Goal: Information Seeking & Learning: Understand process/instructions

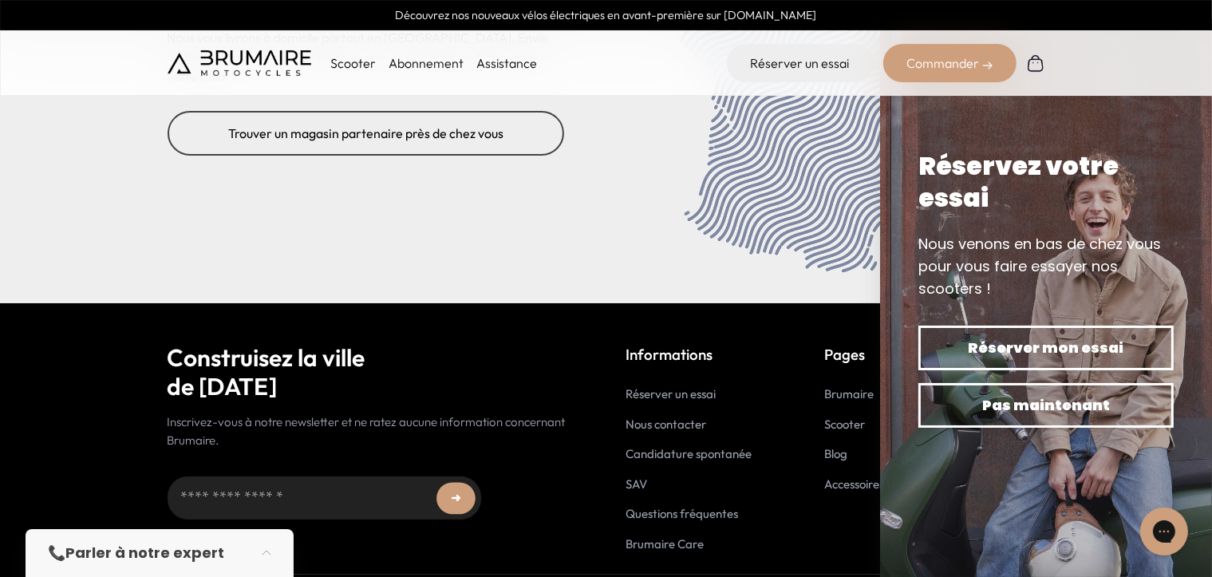
scroll to position [6575, 0]
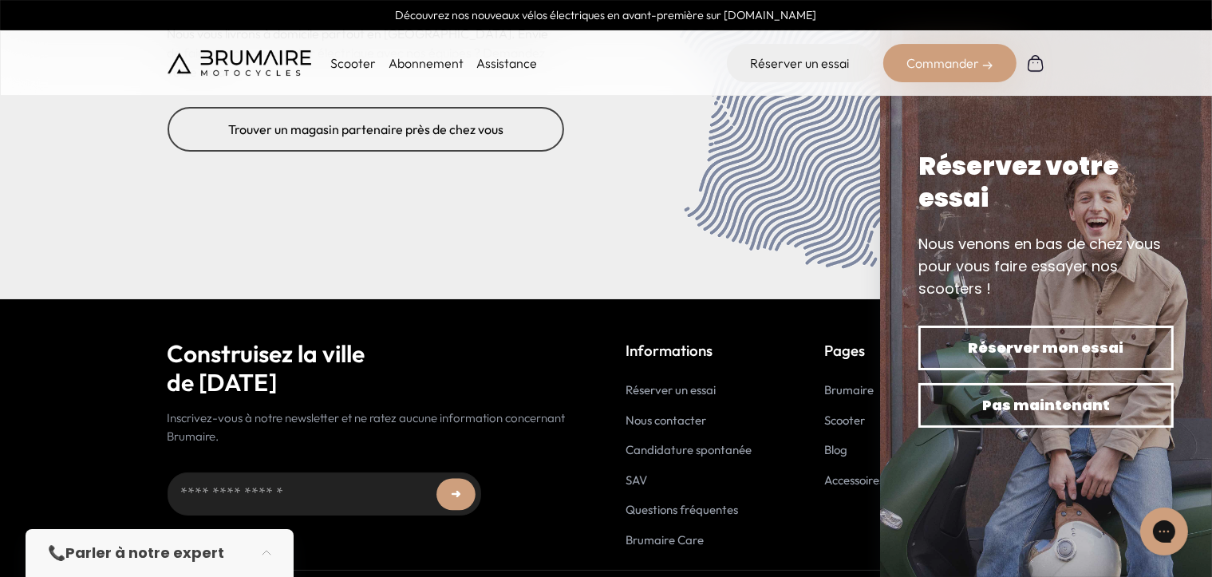
click at [498, 504] on div "➜ ******" at bounding box center [376, 493] width 419 height 96
click at [664, 412] on link "Nous contacter" at bounding box center [666, 419] width 81 height 15
click at [634, 472] on link "SAV" at bounding box center [637, 479] width 22 height 15
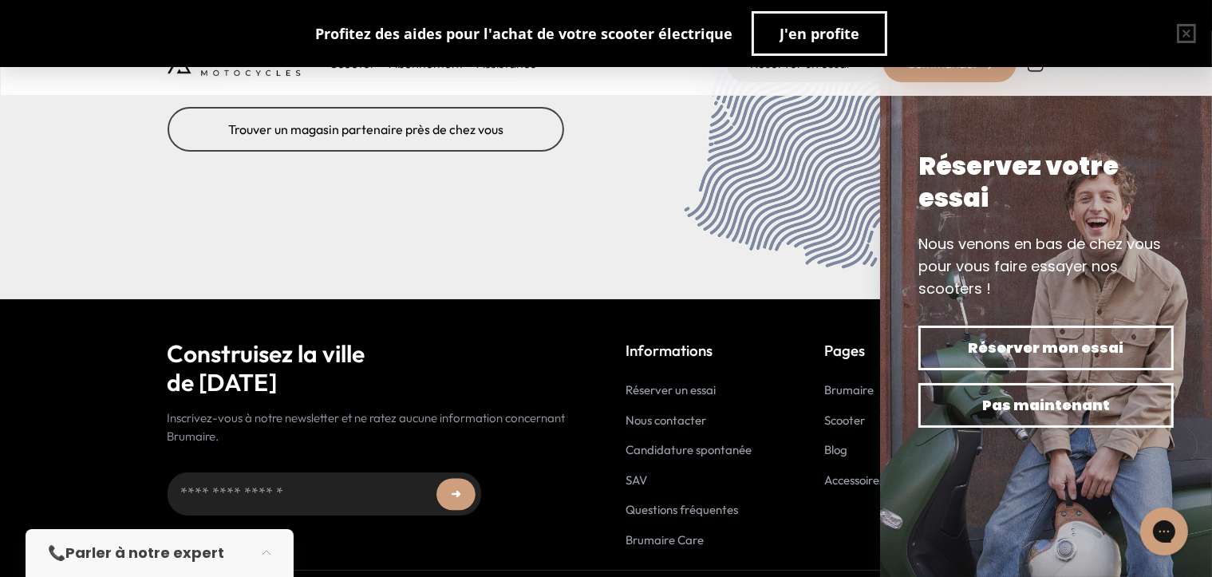
click at [840, 497] on div "Pages Brumaire Scooter Blog Accessoires" at bounding box center [855, 444] width 60 height 210
click at [855, 472] on link "Accessoires" at bounding box center [855, 479] width 60 height 15
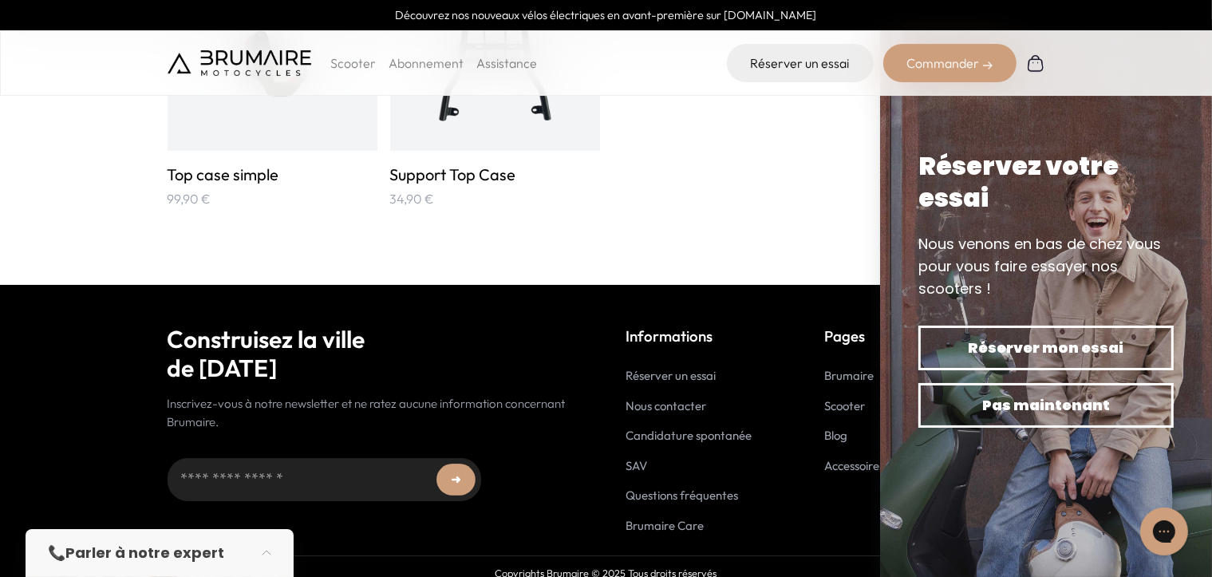
scroll to position [2792, 0]
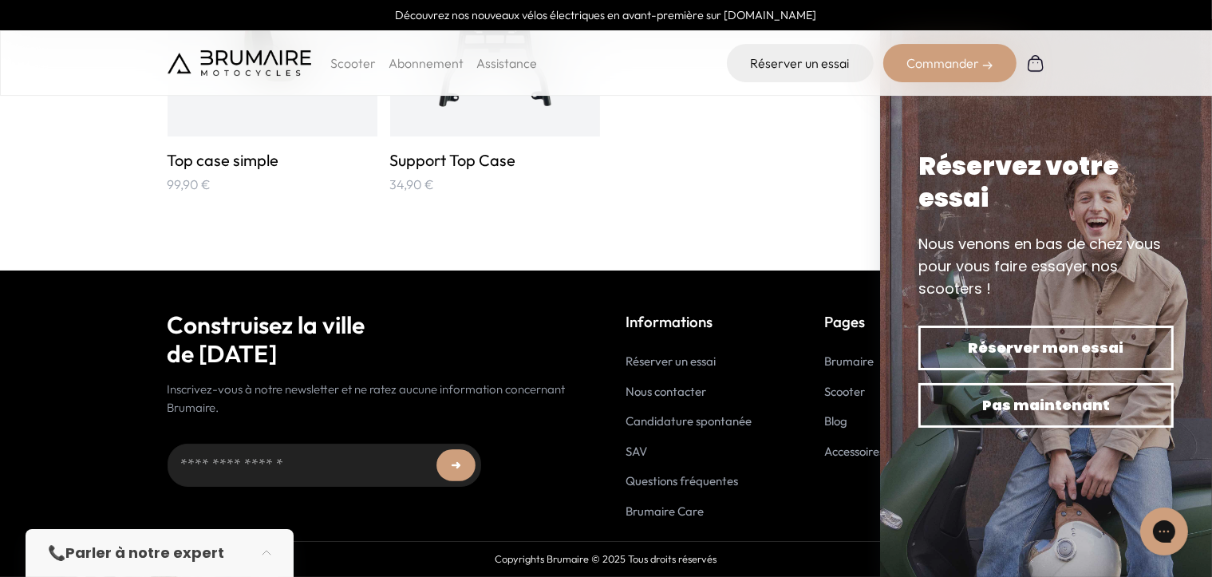
click at [681, 483] on link "Questions fréquentes" at bounding box center [682, 480] width 112 height 15
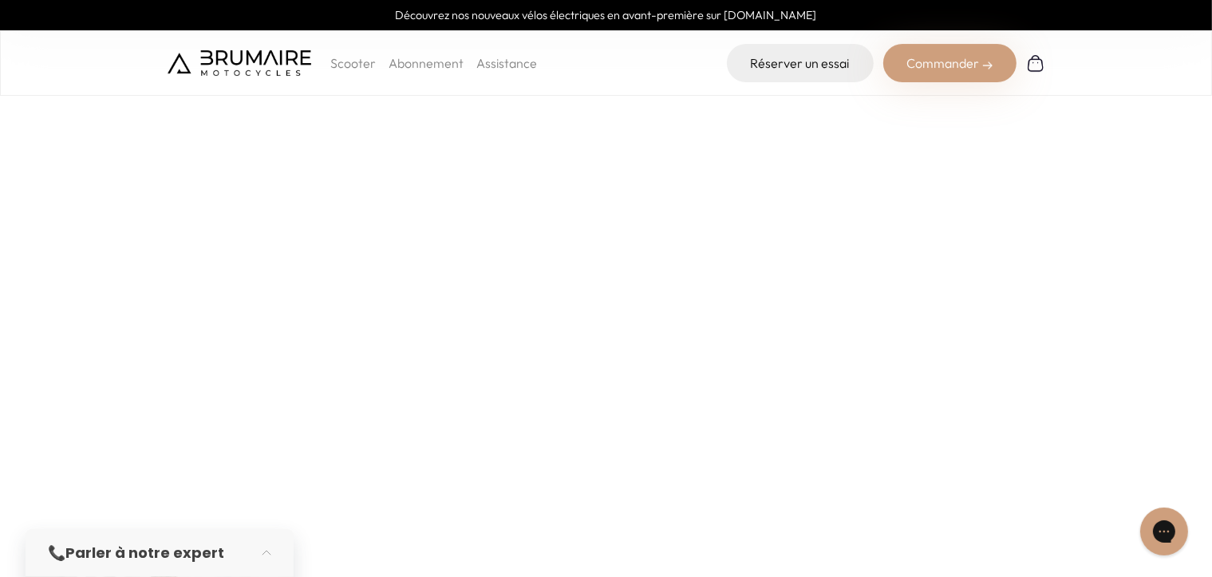
click at [250, 62] on img at bounding box center [239, 63] width 144 height 26
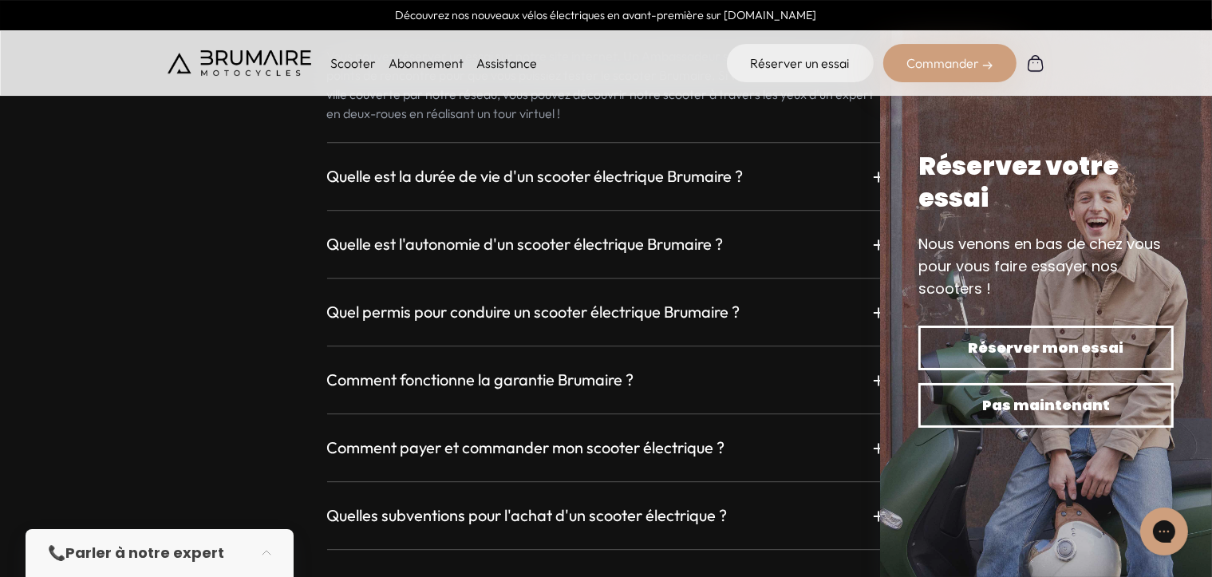
scroll to position [4467, 0]
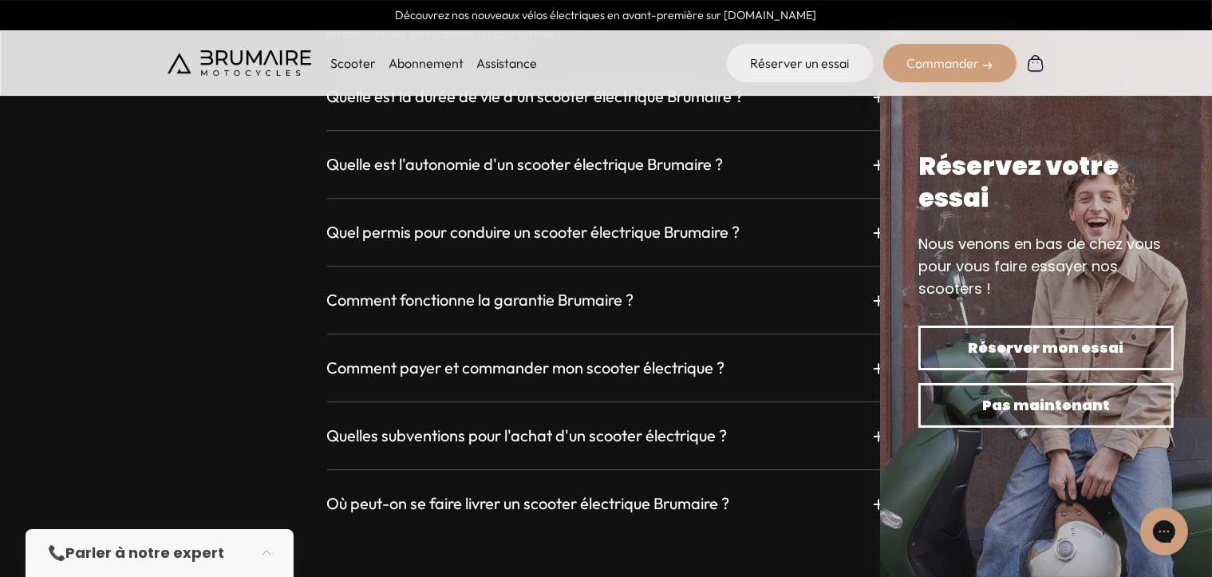
click at [836, 286] on div "Comment fonctionne la garantie Brumaire ? +" at bounding box center [606, 300] width 558 height 29
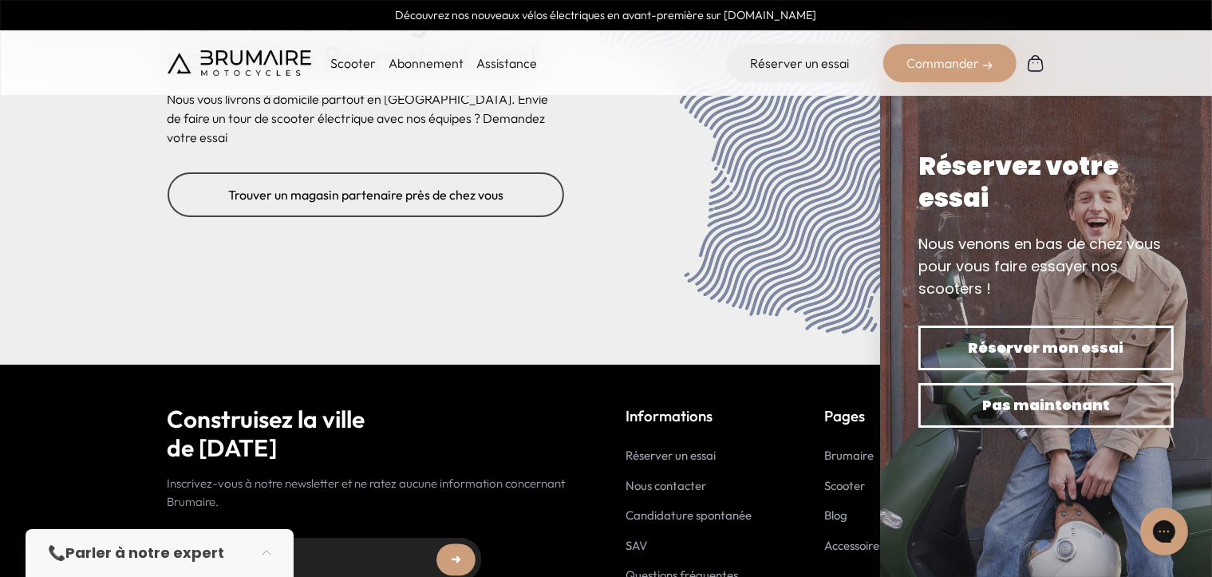
scroll to position [6620, 0]
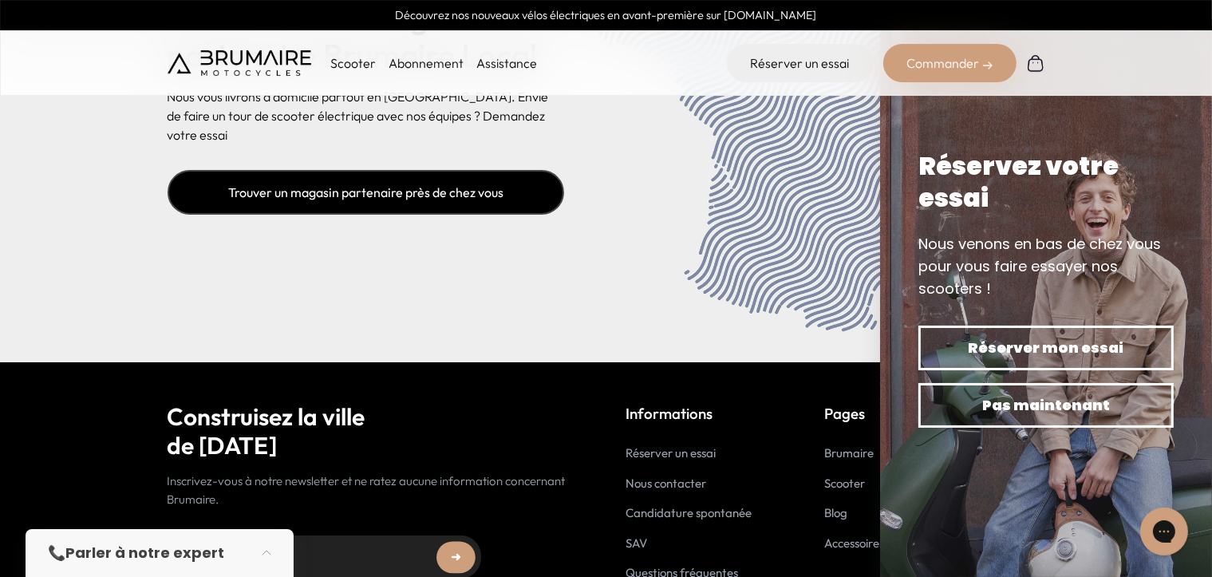
click at [367, 170] on link "Trouver un magasin partenaire près de chez vous" at bounding box center [365, 192] width 396 height 45
click at [424, 170] on link "Trouver un magasin partenaire près de chez vous" at bounding box center [365, 192] width 396 height 45
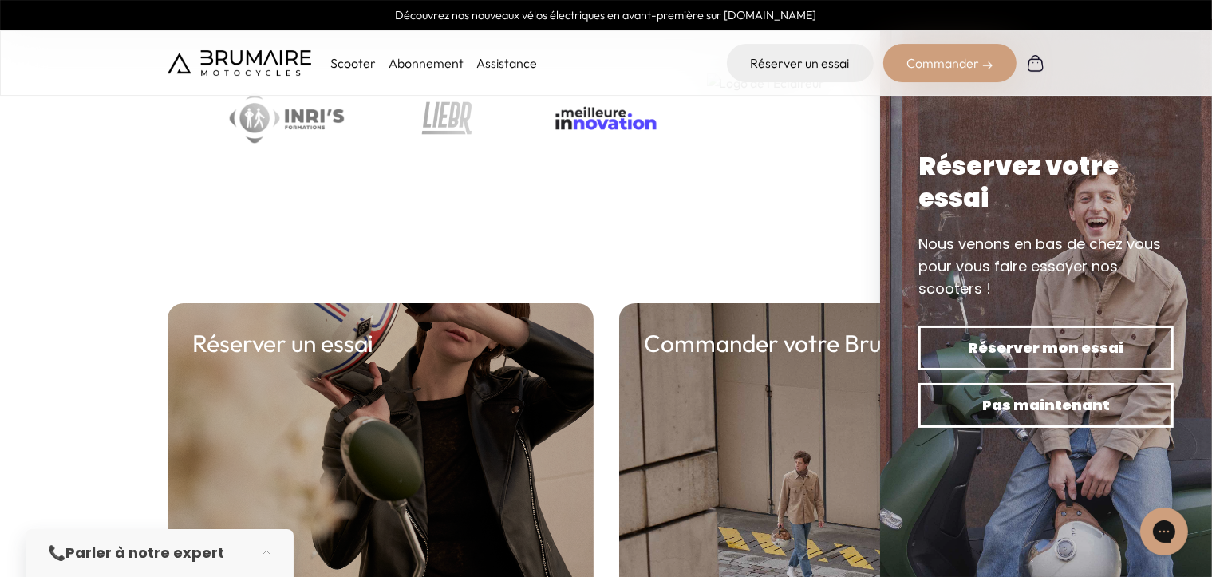
scroll to position [5663, 0]
click at [437, 69] on link "Abonnement" at bounding box center [425, 63] width 75 height 16
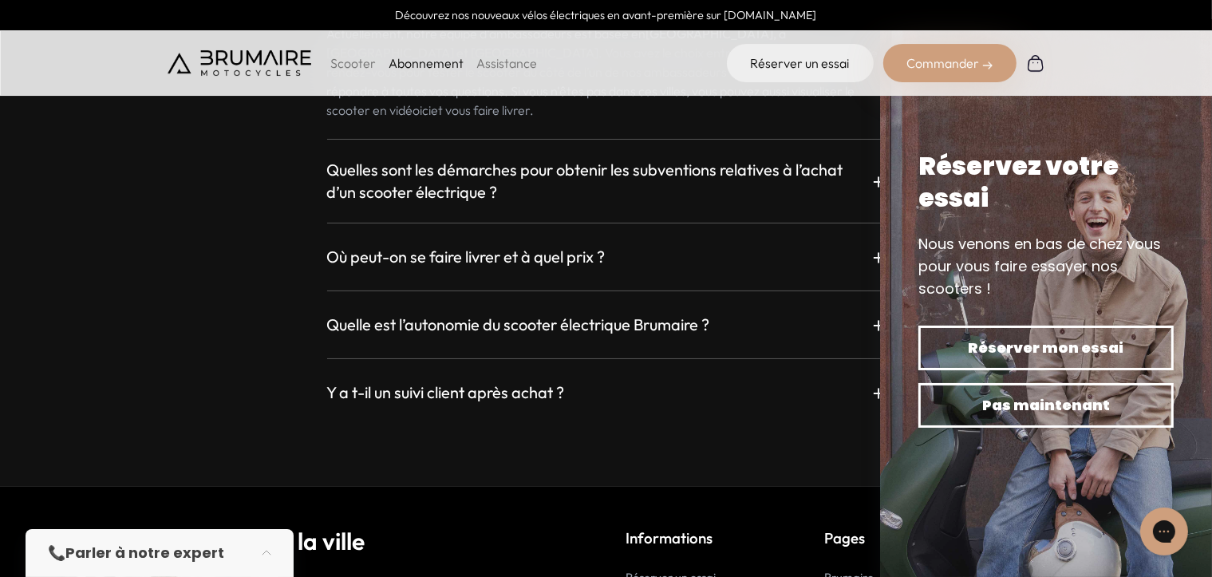
scroll to position [3050, 0]
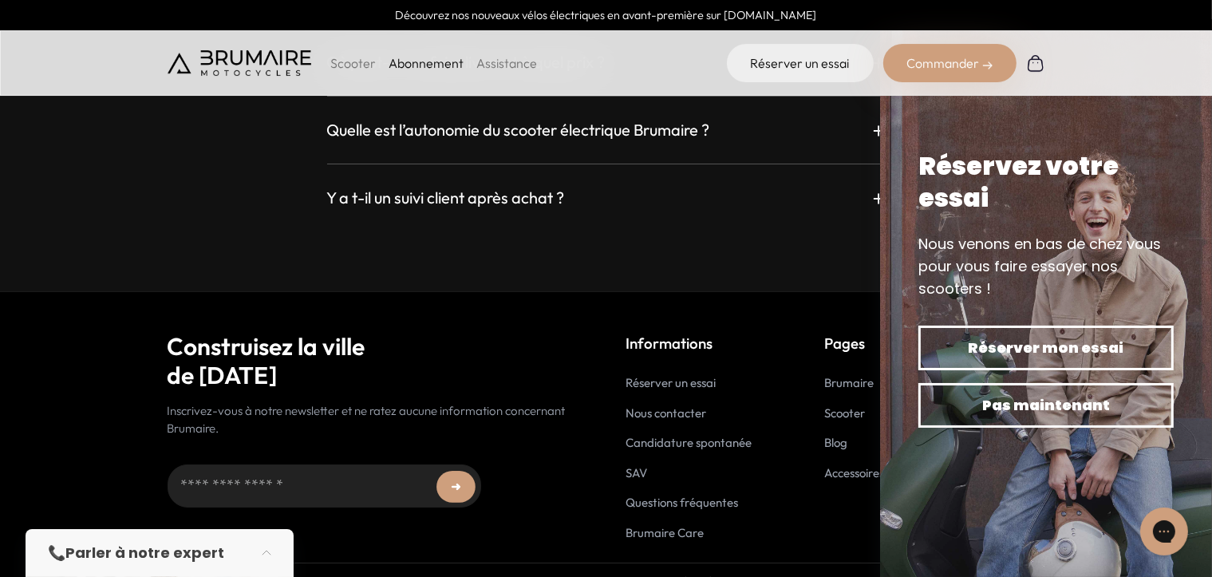
click at [846, 375] on link "Brumaire" at bounding box center [849, 382] width 49 height 15
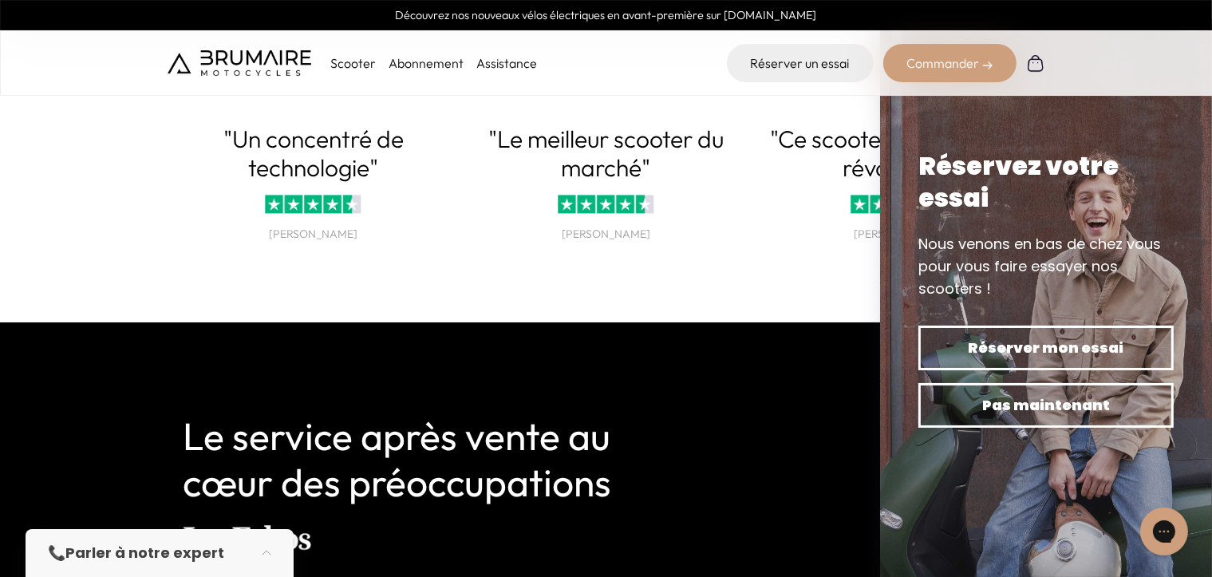
scroll to position [3509, 0]
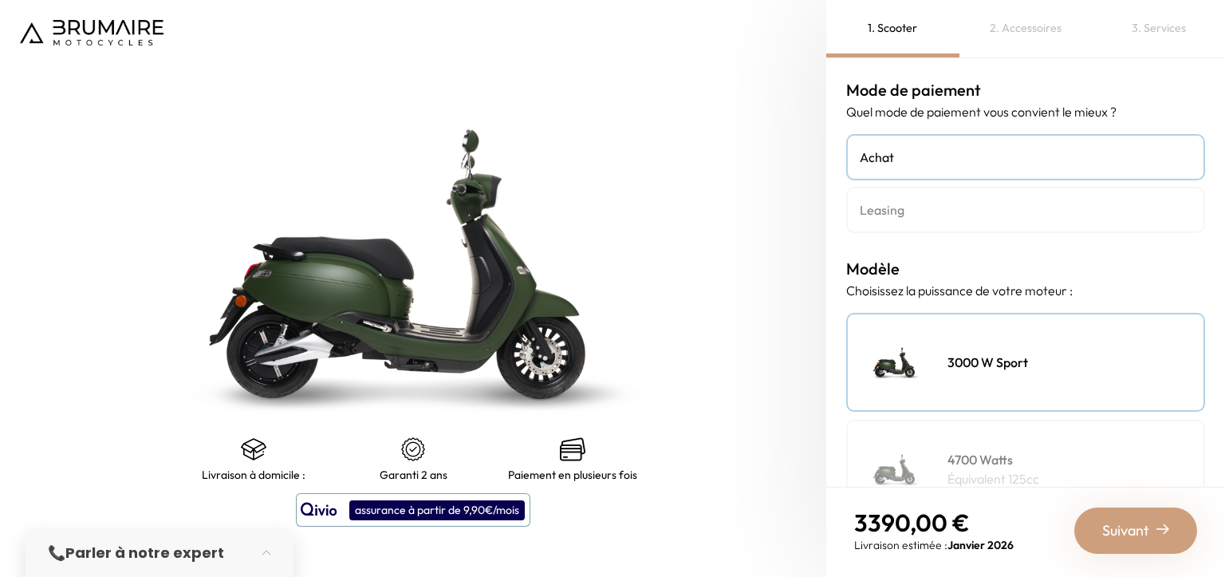
click at [1168, 37] on div "3. Services" at bounding box center [1158, 28] width 133 height 57
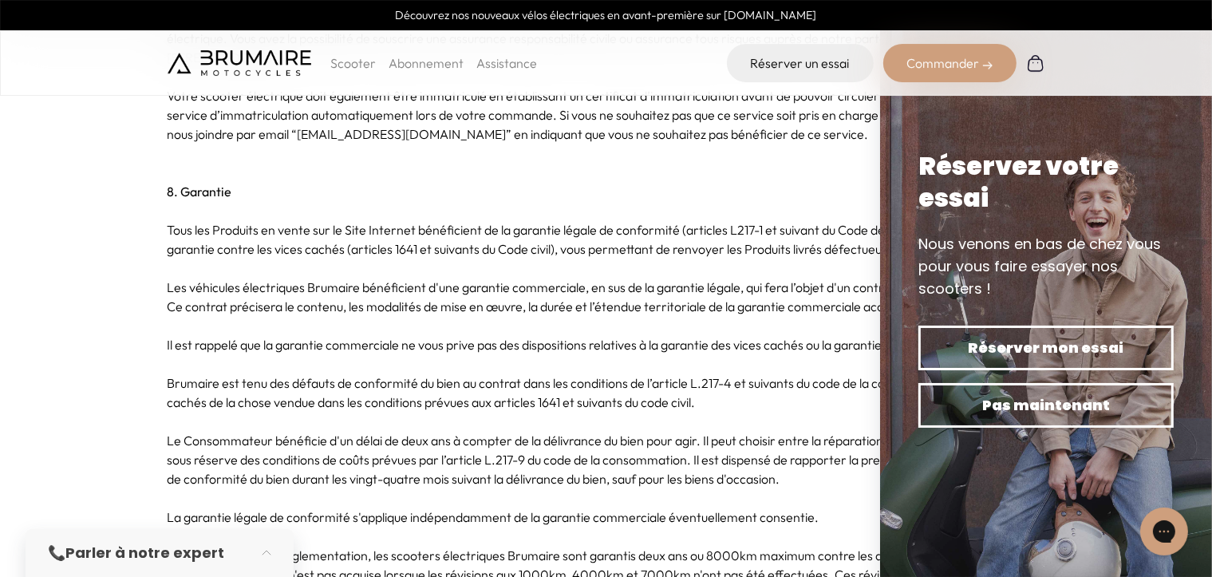
scroll to position [4304, 0]
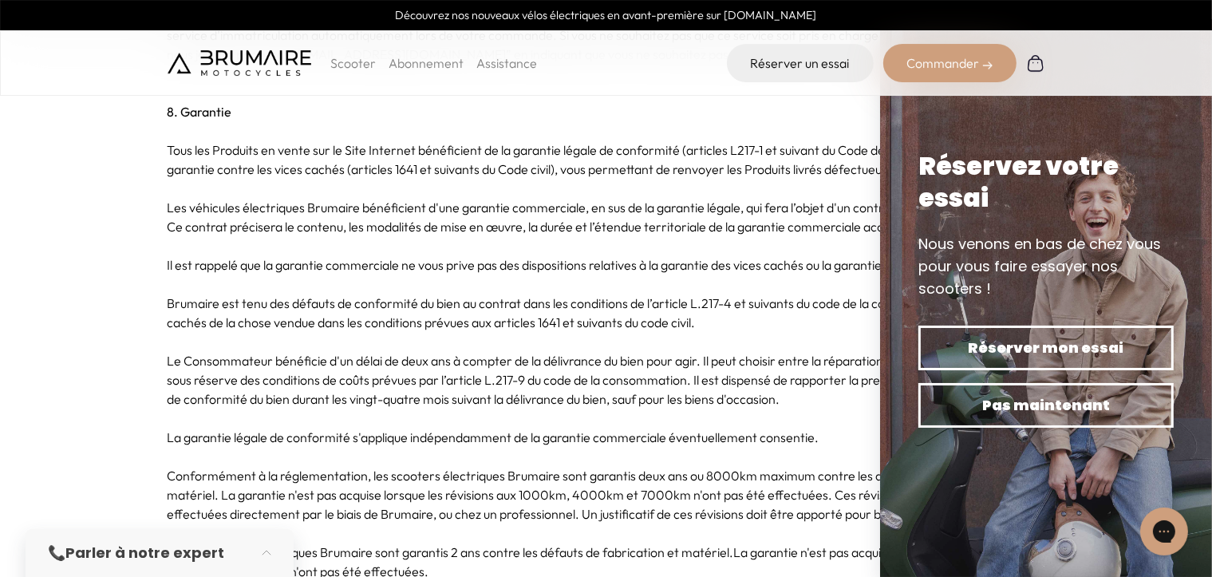
click at [1120, 69] on div "Scooter Abonnement Assistance Réserver un essai Commander" at bounding box center [606, 62] width 1212 height 65
click at [644, 73] on div "Scooter Abonnement Assistance Réserver un essai Commander" at bounding box center [605, 63] width 877 height 38
